Goal: Contribute content

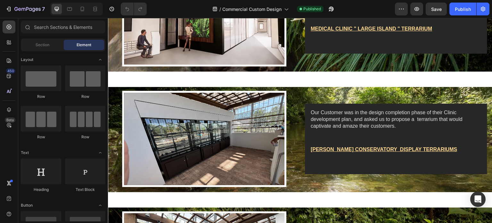
scroll to position [128, 0]
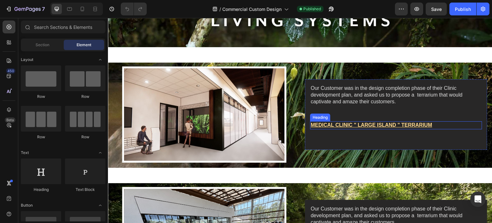
click at [331, 125] on h2 "MEDICAL CLINIC " LARGE ISLAND " TERRARIUM" at bounding box center [396, 125] width 172 height 8
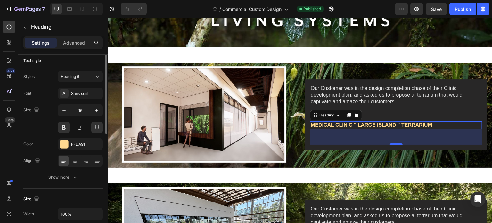
scroll to position [0, 0]
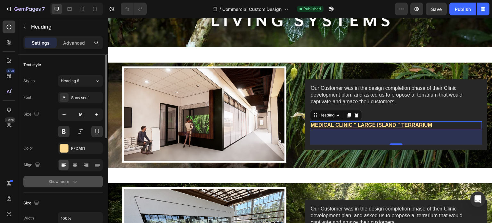
click at [67, 179] on div "Show more" at bounding box center [63, 181] width 30 height 6
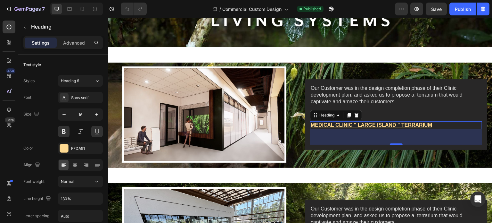
click at [382, 124] on h2 "MEDICAL CLINIC " LARGE ISLAND " TERRARIUM" at bounding box center [396, 125] width 172 height 8
click at [382, 124] on p "MEDICAL CLINIC " LARGE ISLAND " TERRARIUM" at bounding box center [396, 125] width 171 height 7
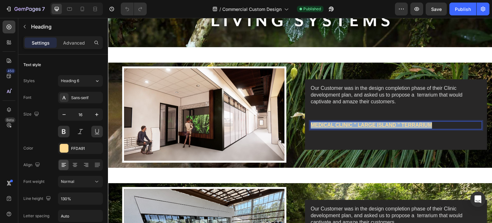
click at [382, 124] on p "MEDICAL CLINIC " LARGE ISLAND " TERRARIUM" at bounding box center [396, 125] width 171 height 7
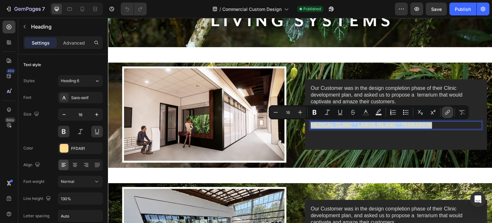
click at [451, 111] on button "link" at bounding box center [448, 112] width 12 height 12
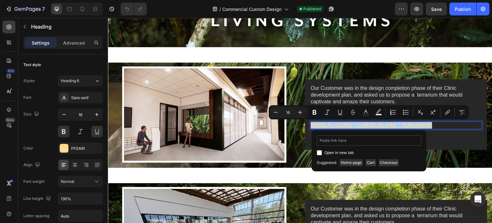
click at [343, 140] on input "Editor contextual toolbar" at bounding box center [369, 140] width 105 height 10
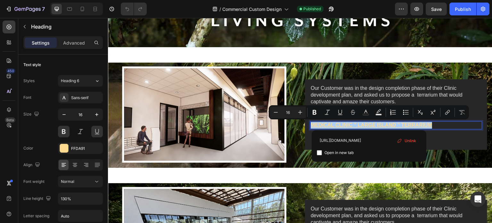
type input "[URL][DOMAIN_NAME]"
click at [333, 152] on span "Open in new tab" at bounding box center [339, 153] width 29 height 8
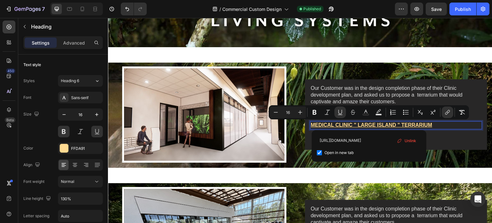
click at [331, 154] on span "Open in new tab" at bounding box center [339, 153] width 29 height 8
checkbox input "false"
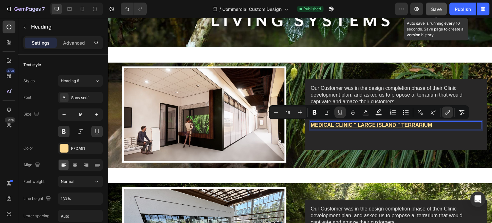
click at [440, 11] on span "Save" at bounding box center [437, 8] width 11 height 5
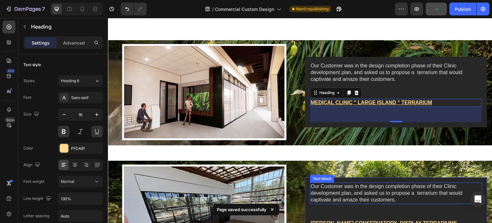
scroll to position [192, 0]
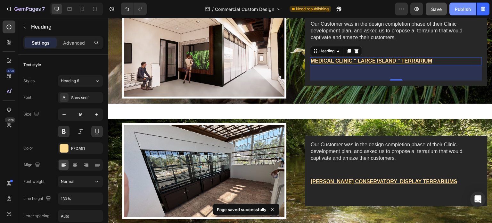
click at [458, 5] on button "Publish" at bounding box center [463, 9] width 27 height 13
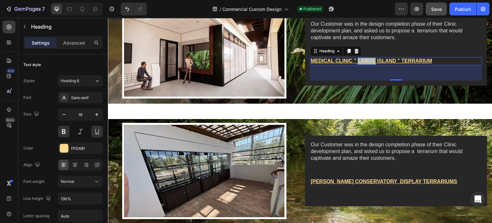
click at [360, 60] on u "MEDICAL CLINIC " LARGE ISLAND " TERRARIUM" at bounding box center [372, 60] width 122 height 5
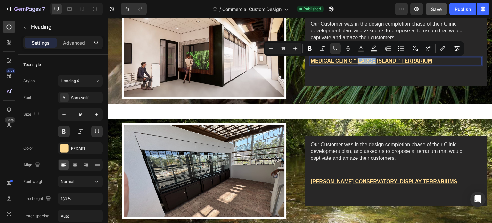
click at [366, 62] on u "MEDICAL CLINIC " LARGE ISLAND " TERRARIUM" at bounding box center [372, 60] width 122 height 5
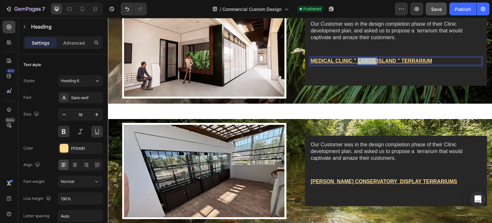
click at [366, 62] on u "MEDICAL CLINIC " LARGE ISLAND " TERRARIUM" at bounding box center [372, 60] width 122 height 5
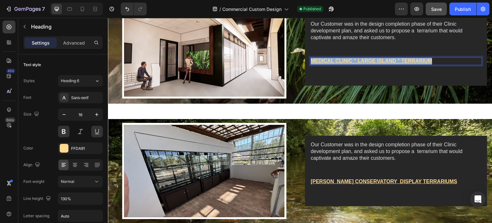
click at [366, 62] on u "MEDICAL CLINIC " LARGE ISLAND " TERRARIUM" at bounding box center [372, 60] width 122 height 5
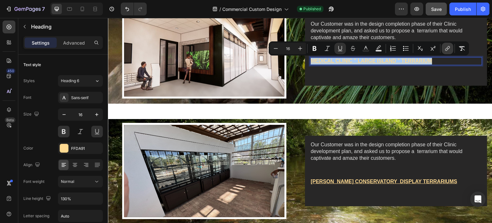
click at [444, 47] on button "link" at bounding box center [448, 49] width 12 height 12
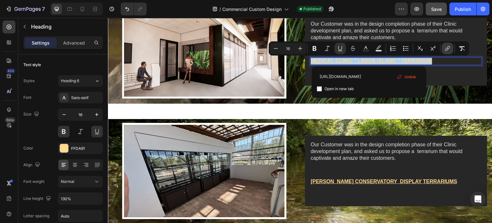
scroll to position [0, 157]
click at [323, 88] on label "Open in new tab" at bounding box center [338, 89] width 32 height 8
checkbox input "true"
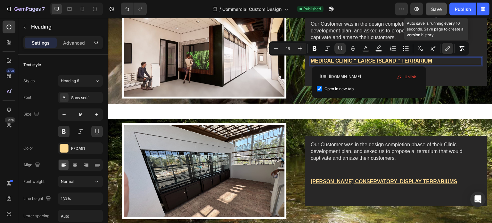
click at [441, 9] on span "Save" at bounding box center [437, 8] width 11 height 5
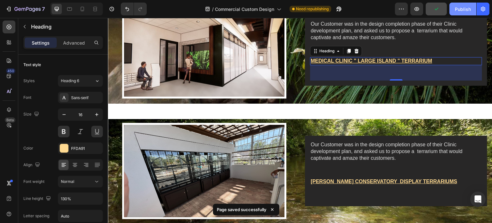
click at [463, 8] on div "Publish" at bounding box center [463, 9] width 16 height 7
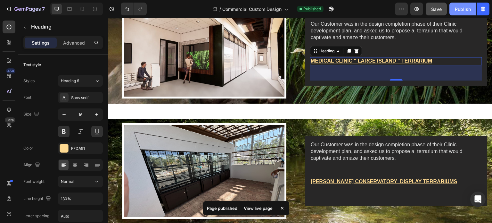
click at [463, 8] on div "Publish" at bounding box center [463, 9] width 16 height 7
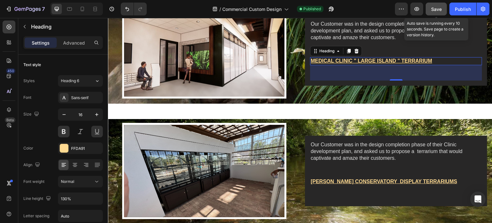
click at [445, 9] on button "Save" at bounding box center [436, 9] width 21 height 13
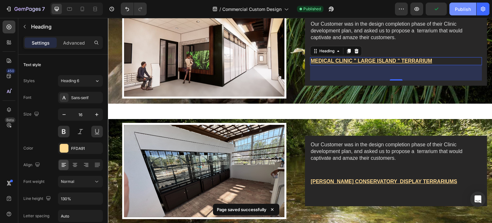
click at [462, 6] on div "Publish" at bounding box center [463, 9] width 16 height 7
